Goal: Task Accomplishment & Management: Use online tool/utility

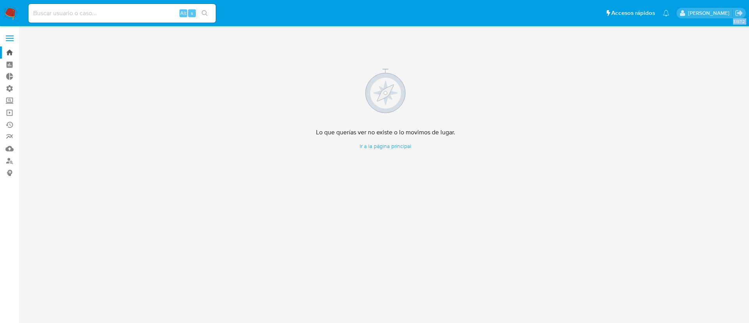
drag, startPoint x: 21, startPoint y: 80, endPoint x: 10, endPoint y: 57, distance: 25.8
click at [10, 57] on section "Bandeja Tablero Tablero Externo Administración Reglas Roles Usuarios Equipos Co…" at bounding box center [374, 161] width 749 height 323
click at [9, 55] on link "Bandeja" at bounding box center [46, 52] width 93 height 12
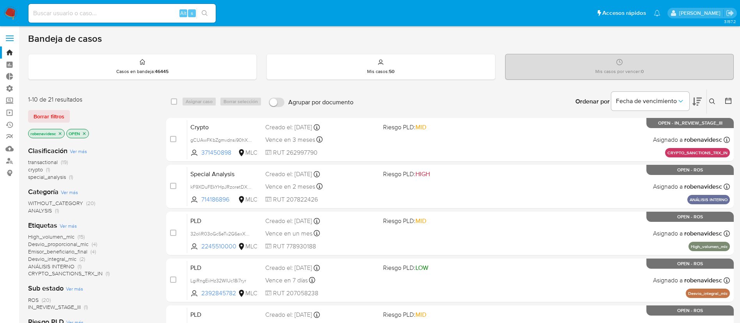
click at [714, 102] on icon at bounding box center [712, 101] width 6 height 6
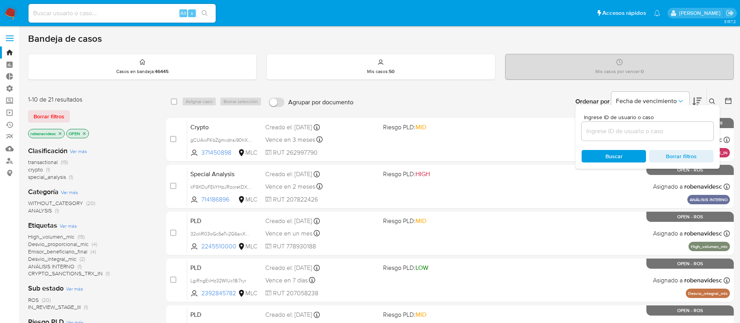
click at [643, 136] on div at bounding box center [648, 131] width 132 height 19
click at [653, 132] on input at bounding box center [648, 131] width 132 height 10
paste input "#gCUAwFKbZgmvdnsi90hXt8pz"
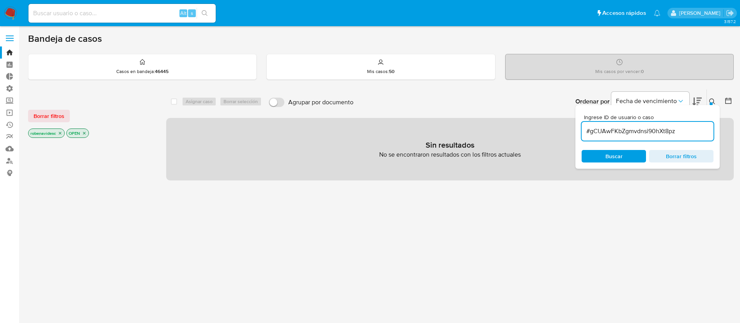
click at [60, 131] on icon "close-filter" at bounding box center [60, 133] width 5 height 5
click at [48, 133] on icon "close-filter" at bounding box center [46, 133] width 5 height 5
click at [593, 152] on span "Buscar" at bounding box center [613, 156] width 53 height 11
click at [591, 132] on input "#gCUAwFKbZgmvdnsi90hXt8pz" at bounding box center [648, 131] width 132 height 10
type input "gCUAwFKbZgmvdnsi90hXt8pz"
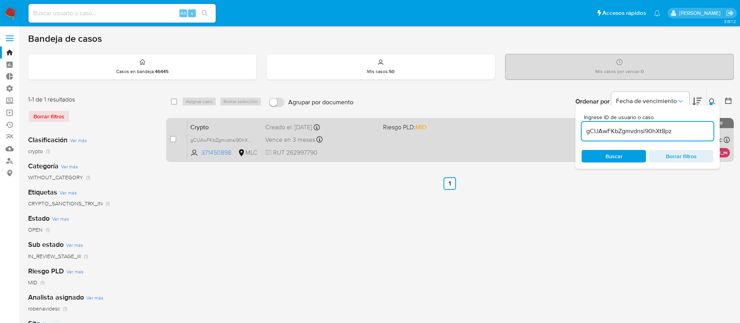
click at [418, 145] on div "Crypto gCUAwFKbZgmvdnsi90hXt8pz 371450898 MLC Riesgo PLD: MID Creado el: 02/09/…" at bounding box center [458, 139] width 543 height 39
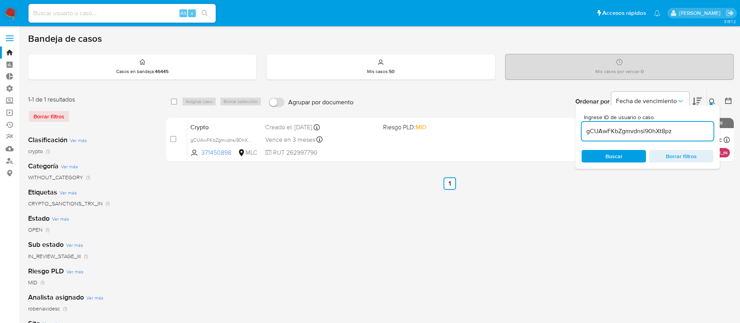
click at [618, 187] on ul "Anterior 1 Siguiente" at bounding box center [450, 183] width 568 height 12
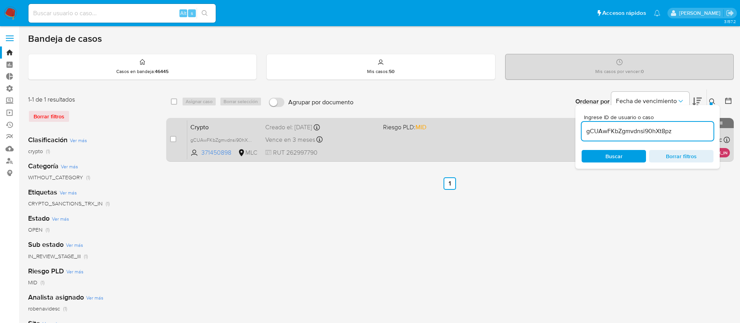
click at [419, 140] on div "Crypto gCUAwFKbZgmvdnsi90hXt8pz 371450898 MLC Riesgo PLD: MID Creado el: 02/09/…" at bounding box center [458, 139] width 543 height 39
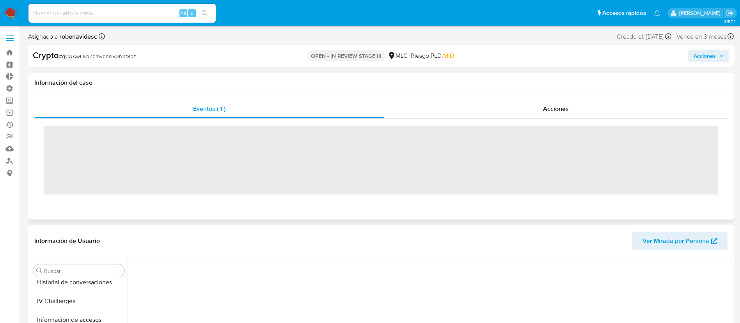
scroll to position [330, 0]
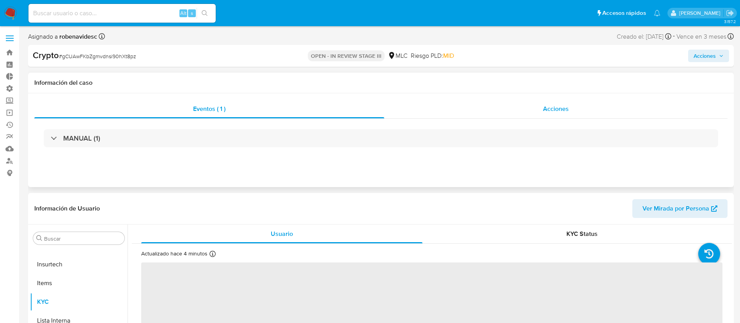
click at [554, 110] on span "Acciones" at bounding box center [556, 108] width 26 height 9
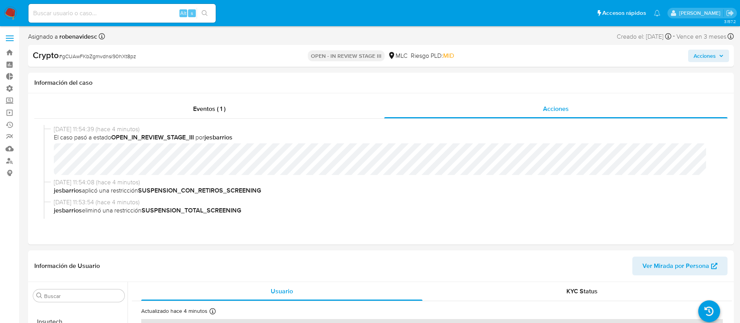
select select "10"
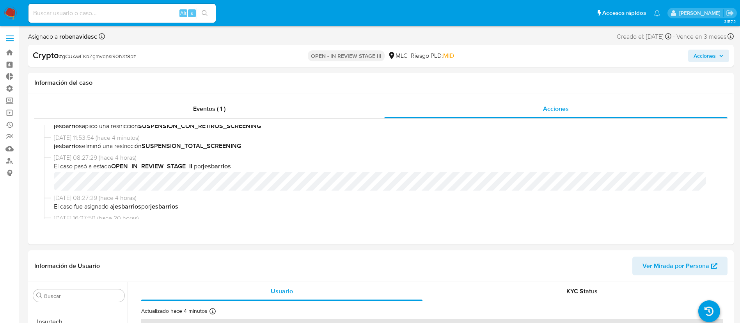
scroll to position [0, 0]
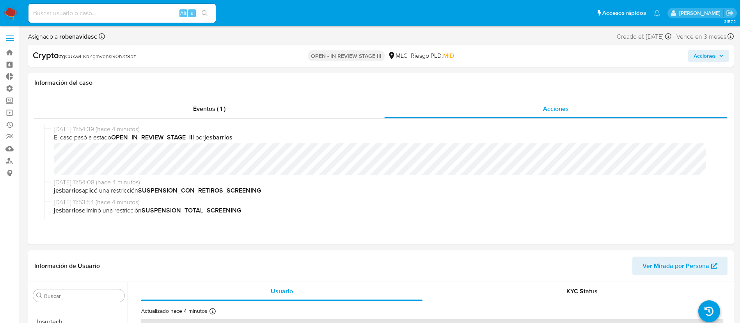
click at [690, 53] on button "Acciones" at bounding box center [708, 56] width 41 height 12
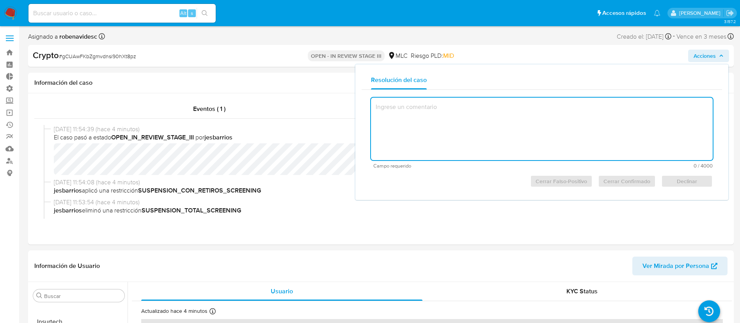
type textarea "s"
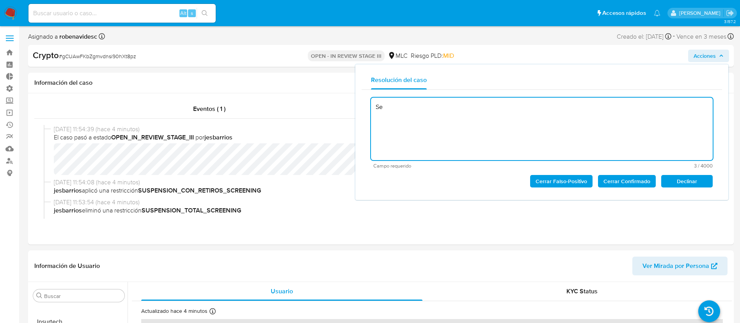
type textarea "S"
type textarea "Se declina el caso."
drag, startPoint x: 470, startPoint y: 124, endPoint x: 368, endPoint y: 99, distance: 105.3
click at [368, 99] on div "Se declina el caso. Campo requerido 19 / 4000 3981 caracteres restantes Cerrar …" at bounding box center [542, 142] width 360 height 104
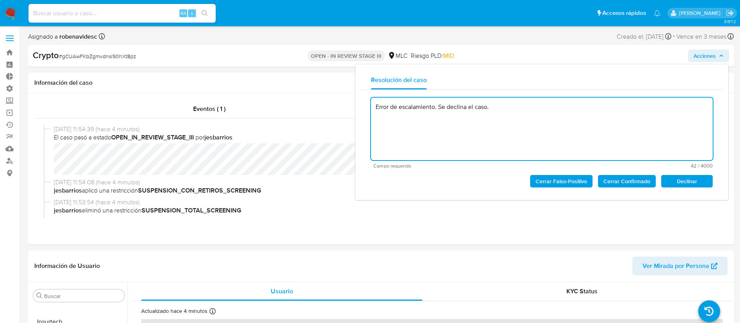
click at [689, 185] on span "Declinar" at bounding box center [687, 181] width 41 height 11
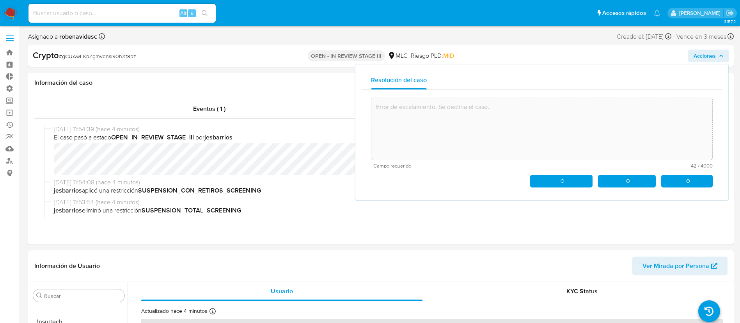
type textarea "Error de escalamiento. Se declina el caso."
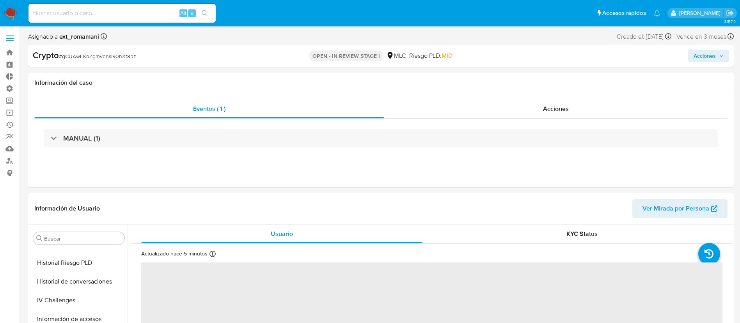
scroll to position [330, 0]
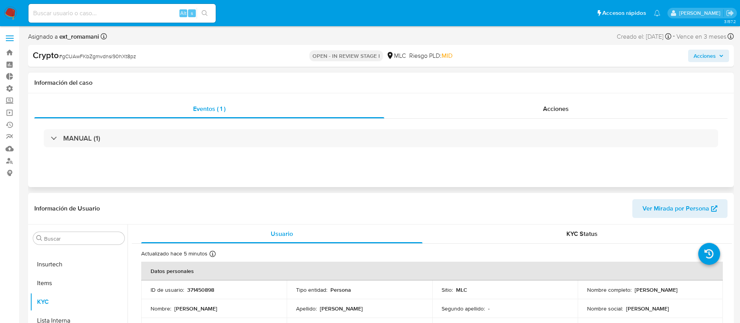
select select "10"
click at [552, 107] on span "Acciones" at bounding box center [556, 108] width 26 height 9
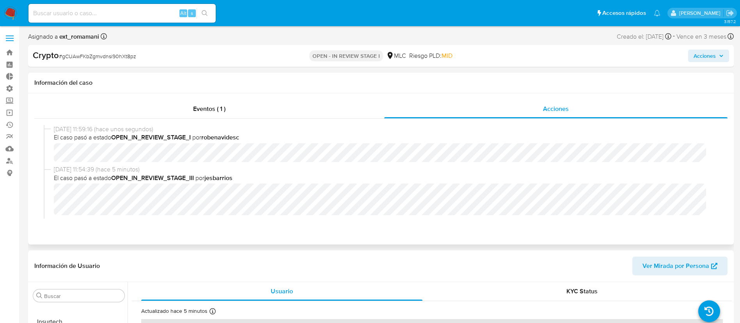
click at [501, 179] on span "El caso pasó a estado OPEN_IN_REVIEW_STAGE_III por jesbarrios" at bounding box center [384, 178] width 661 height 9
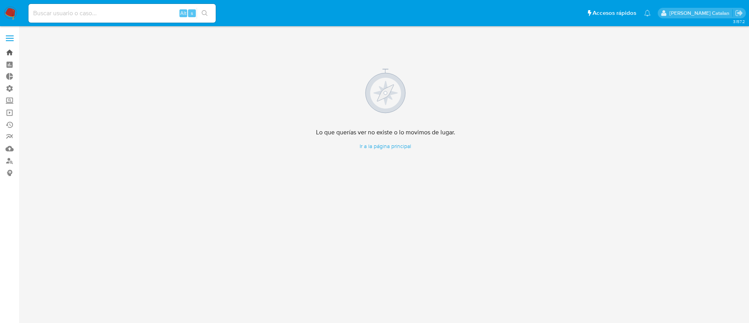
click at [11, 51] on link "Bandeja" at bounding box center [46, 52] width 93 height 12
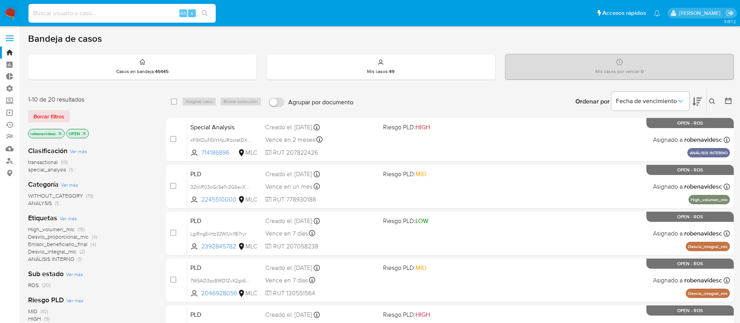
click at [78, 15] on input at bounding box center [121, 13] width 187 height 10
paste input "2549389147,"
type input "2549389147"
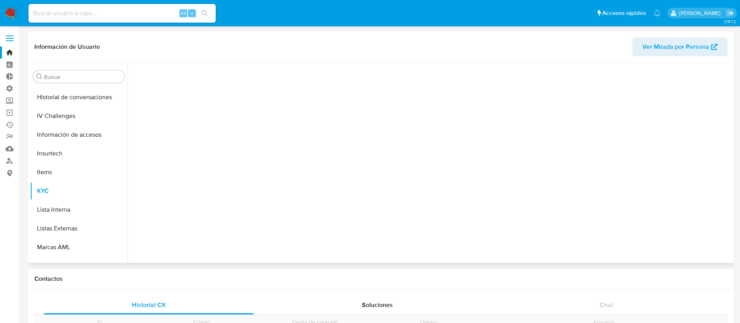
scroll to position [330, 0]
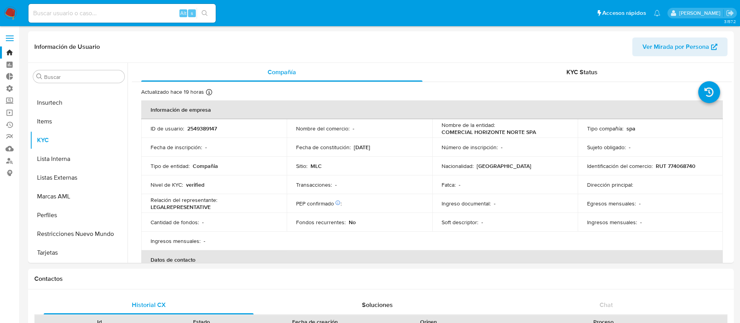
select select "10"
click at [574, 67] on div "KYC Status" at bounding box center [581, 72] width 281 height 19
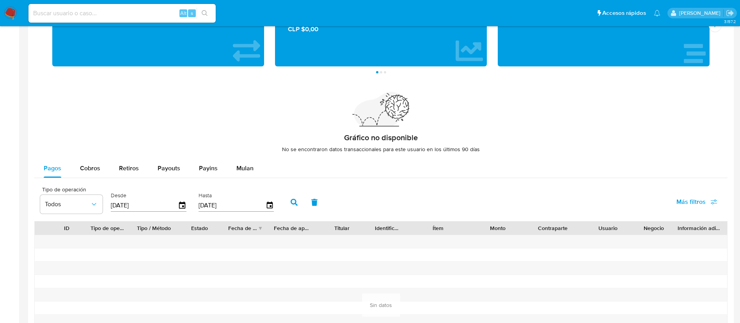
scroll to position [638, 0]
